Goal: Task Accomplishment & Management: Use online tool/utility

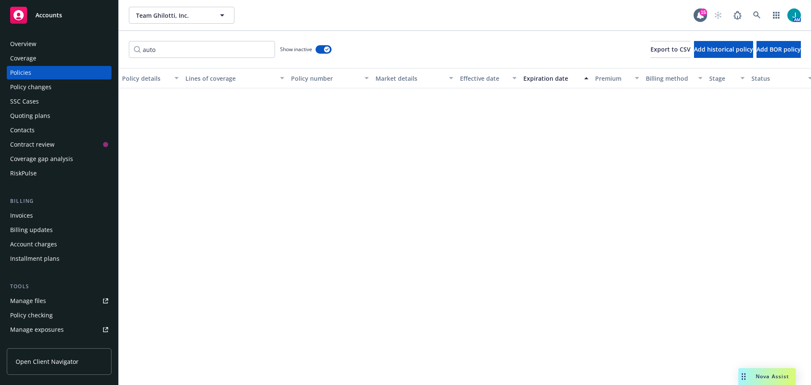
scroll to position [447, 0]
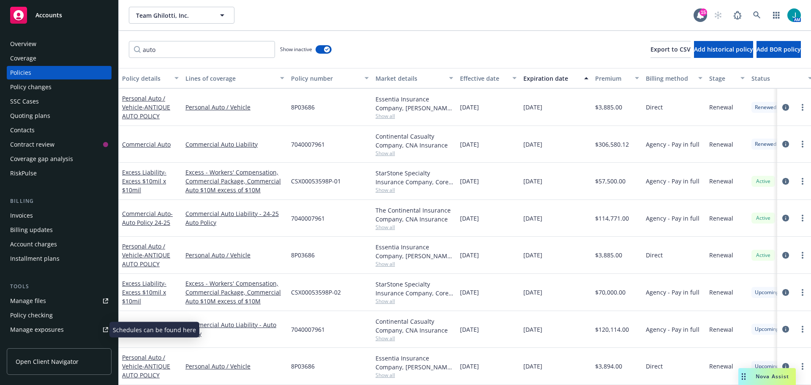
click at [53, 331] on div "Manage exposures" at bounding box center [37, 330] width 54 height 14
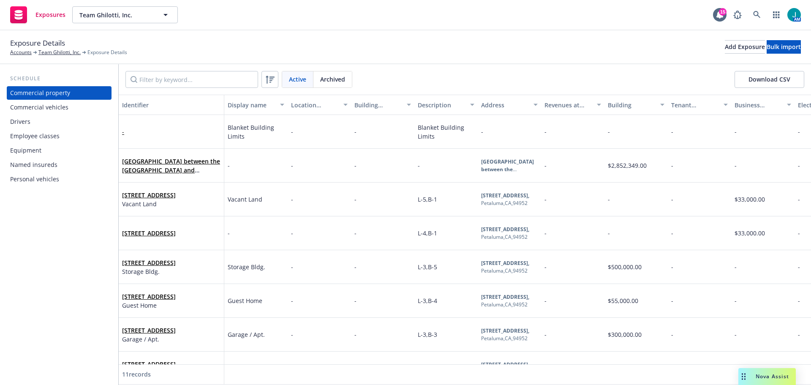
click at [61, 111] on div "Commercial vehicles" at bounding box center [39, 108] width 58 height 14
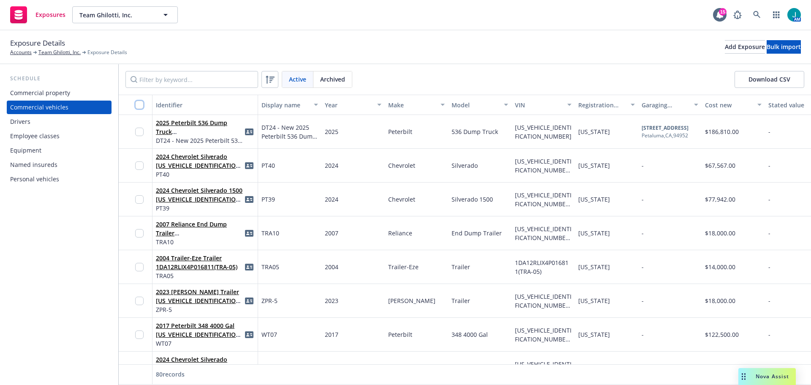
click at [140, 103] on input "checkbox" at bounding box center [139, 105] width 8 height 8
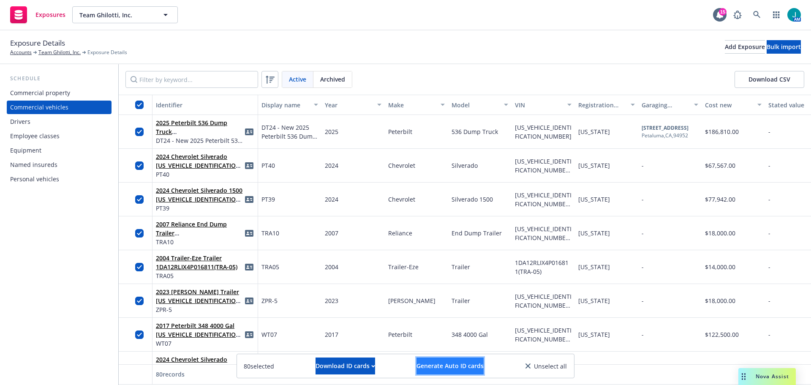
click at [456, 365] on span "Generate Auto ID cards" at bounding box center [450, 366] width 67 height 8
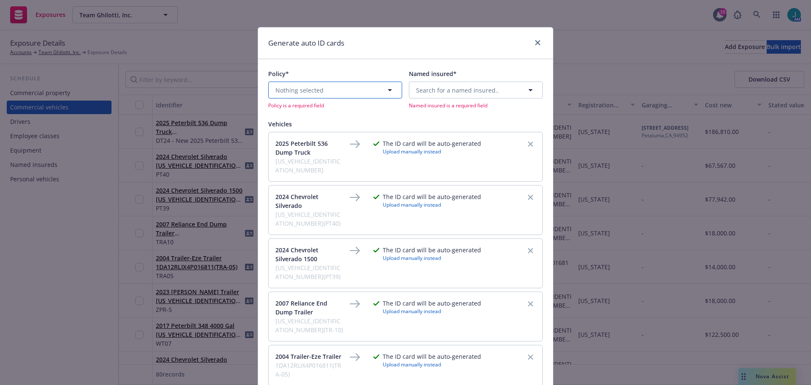
click at [306, 92] on span "Nothing selected" at bounding box center [300, 90] width 48 height 9
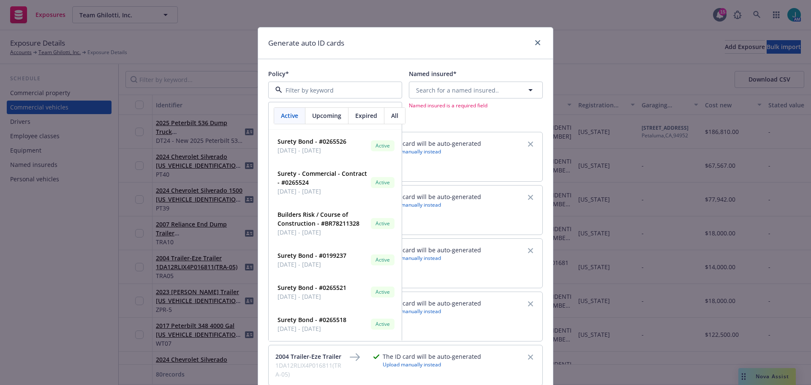
click at [326, 114] on span "Upcoming" at bounding box center [326, 115] width 29 height 9
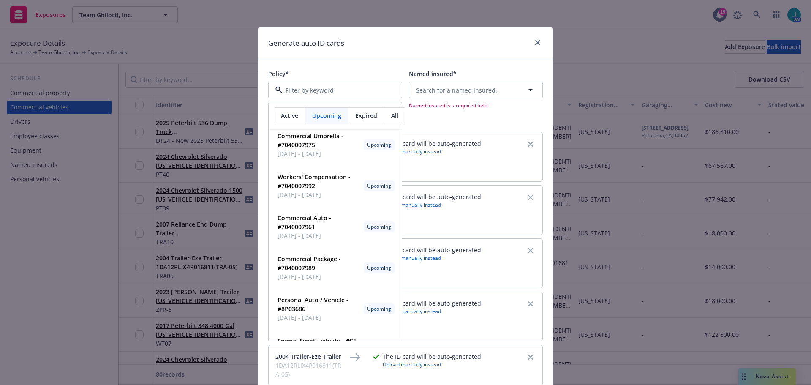
scroll to position [211, 0]
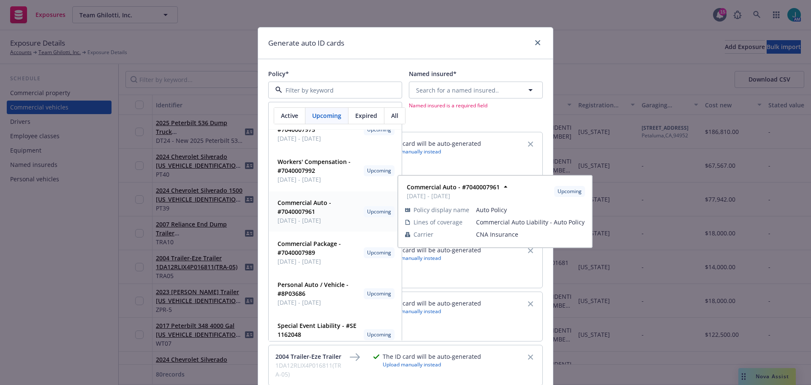
click at [302, 213] on strong "Commercial Auto - #7040007961" at bounding box center [305, 207] width 54 height 17
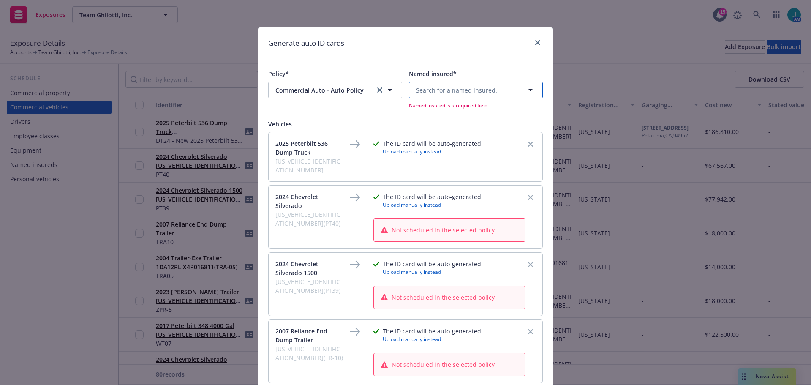
click at [518, 95] on button "Search for a named insured.." at bounding box center [476, 90] width 134 height 17
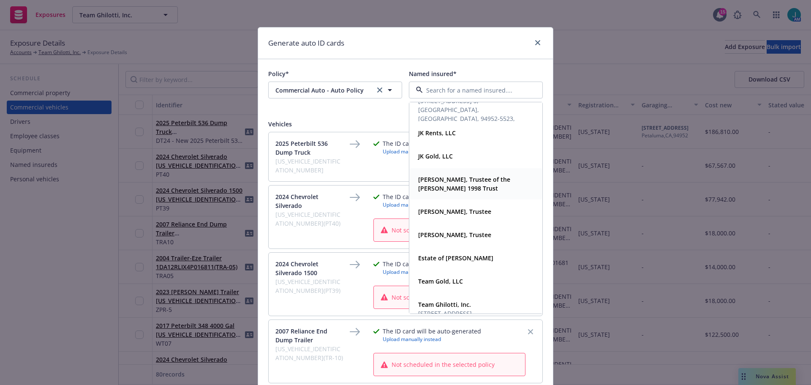
scroll to position [147, 0]
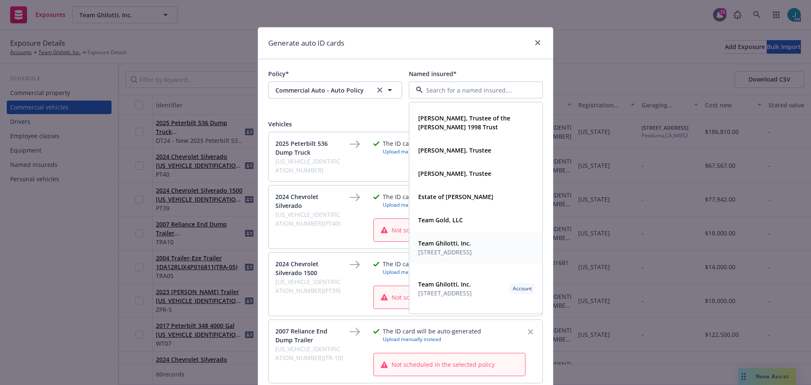
click at [459, 257] on span "2531 Petaluma Boulevard South, Petaluma, CA, 94952, USA" at bounding box center [445, 252] width 54 height 9
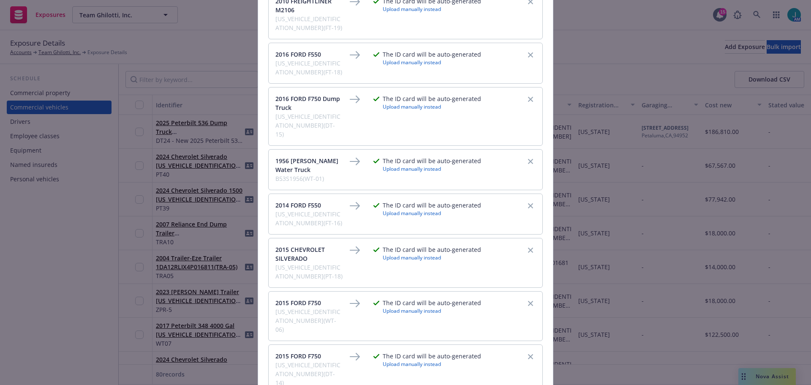
scroll to position [3935, 0]
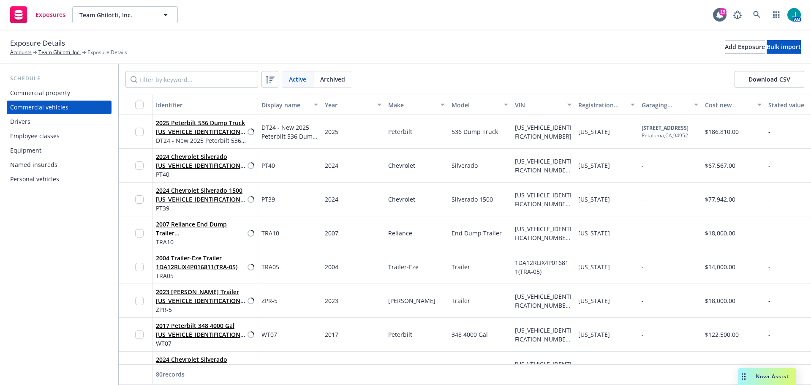
click at [38, 120] on div "Drivers" at bounding box center [59, 122] width 98 height 14
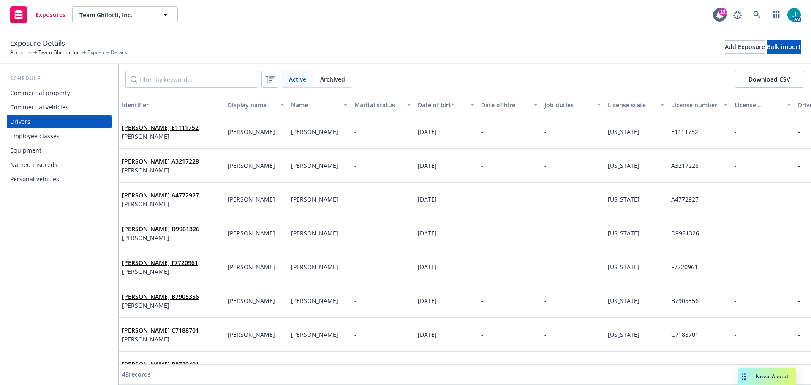
click at [57, 108] on div "Commercial vehicles" at bounding box center [39, 108] width 58 height 14
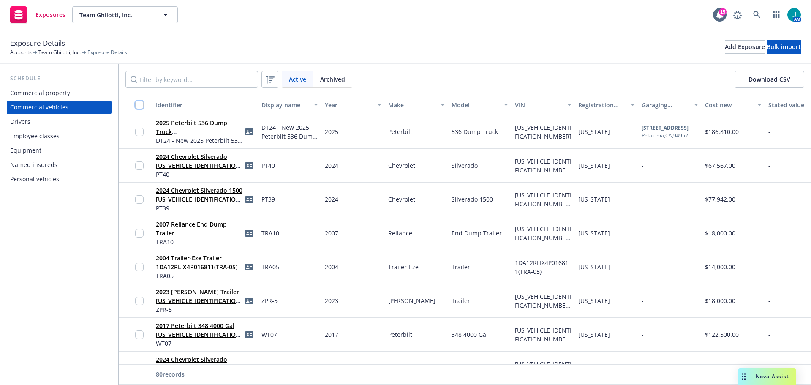
click at [138, 104] on input "checkbox" at bounding box center [139, 105] width 8 height 8
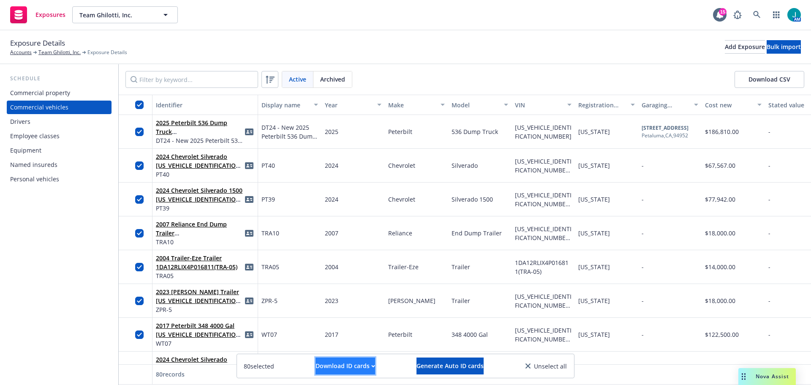
click at [346, 368] on div "Download ID cards" at bounding box center [346, 366] width 60 height 16
click at [333, 347] on link "Download uneditable ID cards" at bounding box center [328, 345] width 113 height 17
